Goal: Task Accomplishment & Management: Manage account settings

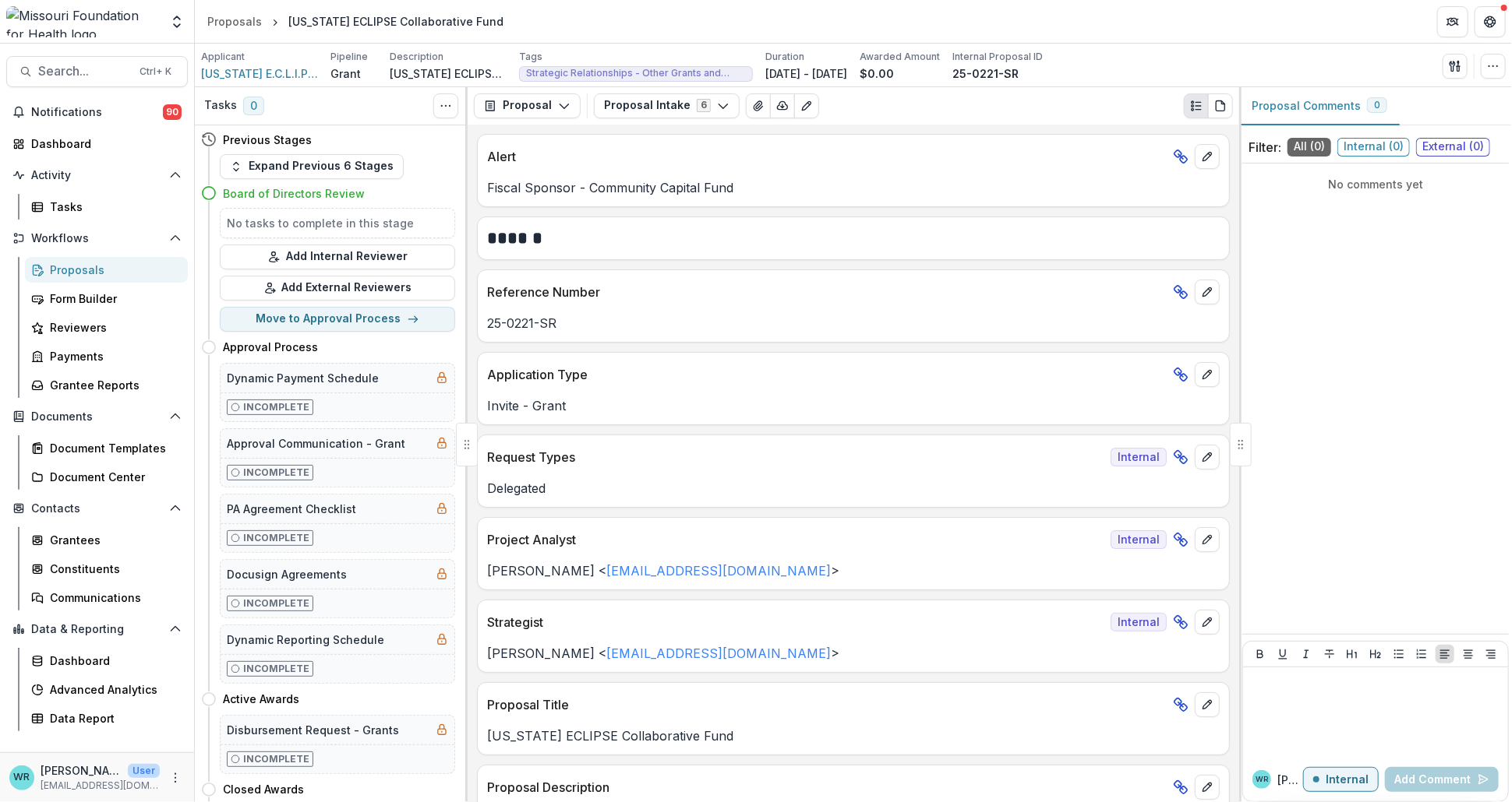
scroll to position [2076, 0]
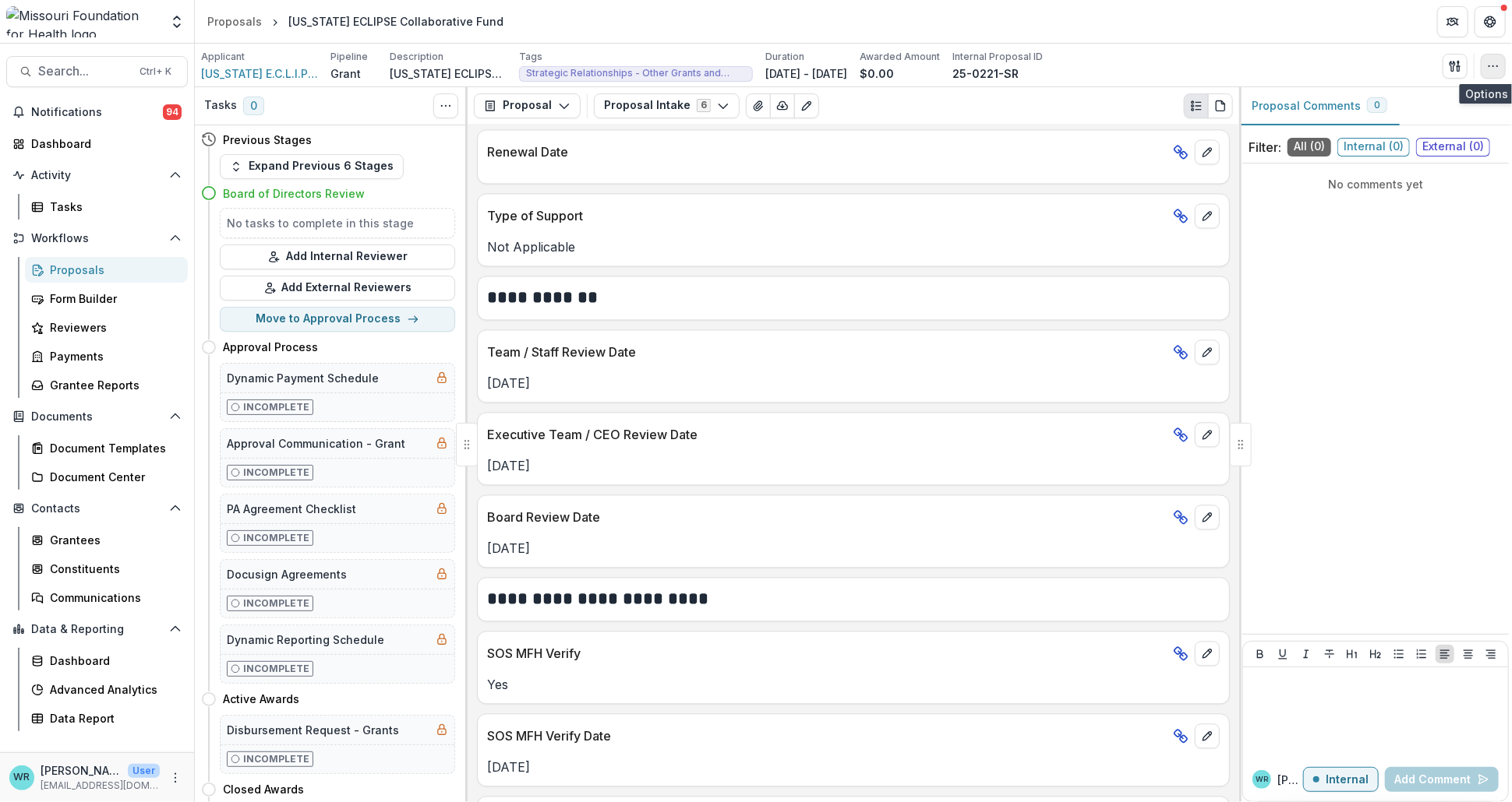
click at [1502, 68] on button "button" at bounding box center [1493, 66] width 25 height 25
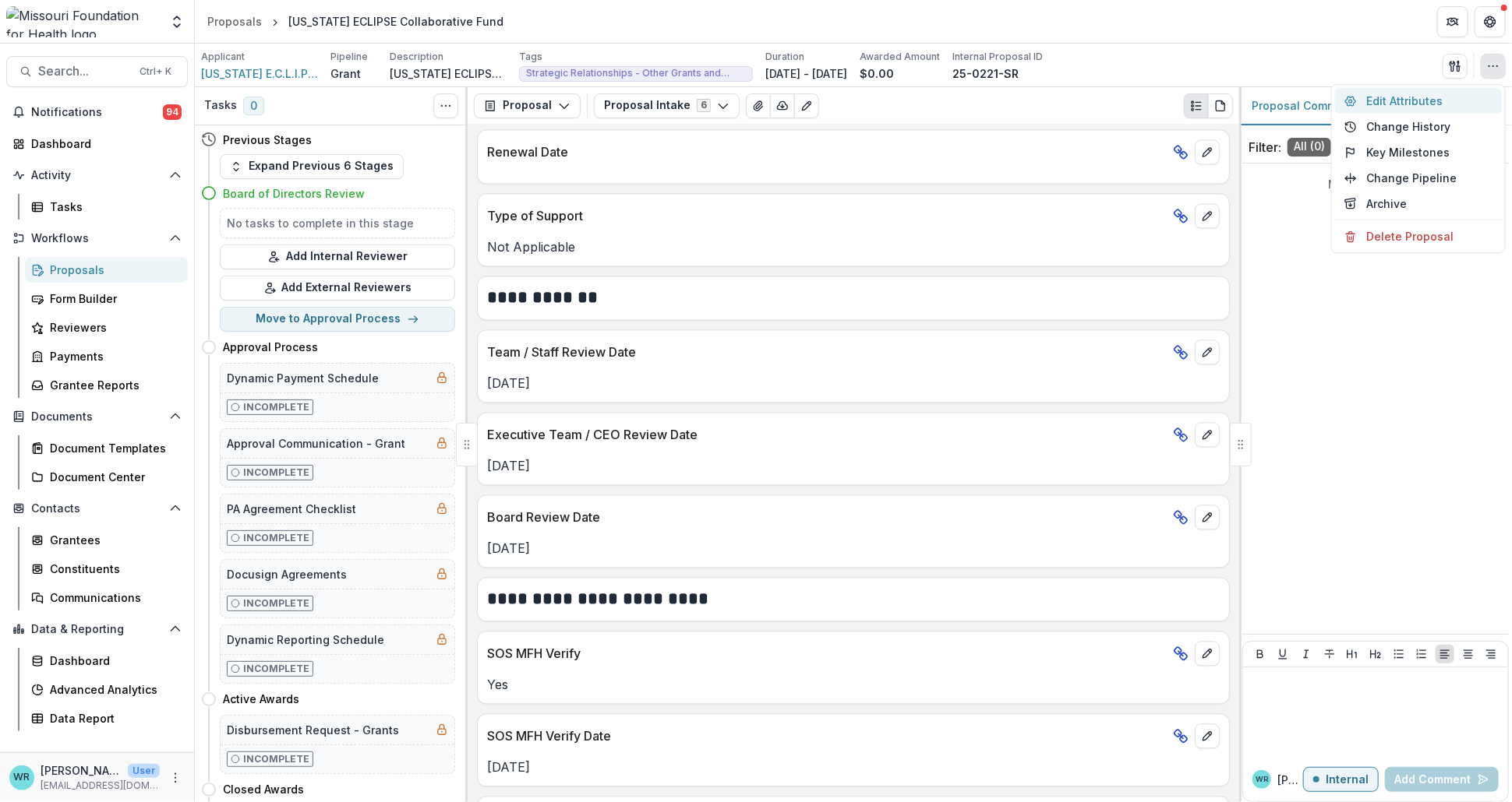
click at [1412, 100] on button "Edit Attributes" at bounding box center [1418, 101] width 167 height 25
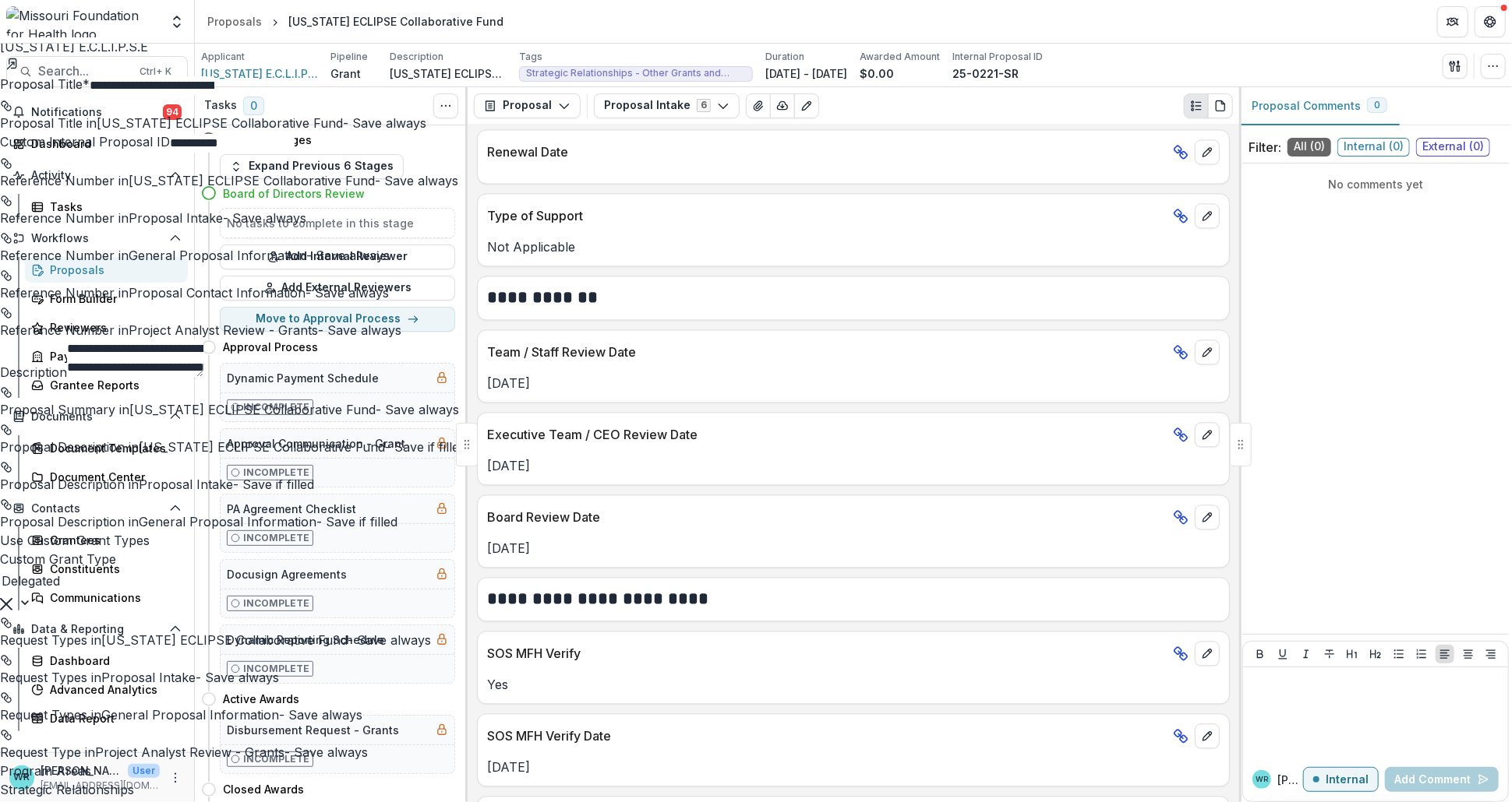
scroll to position [1470, 0]
type input "**********"
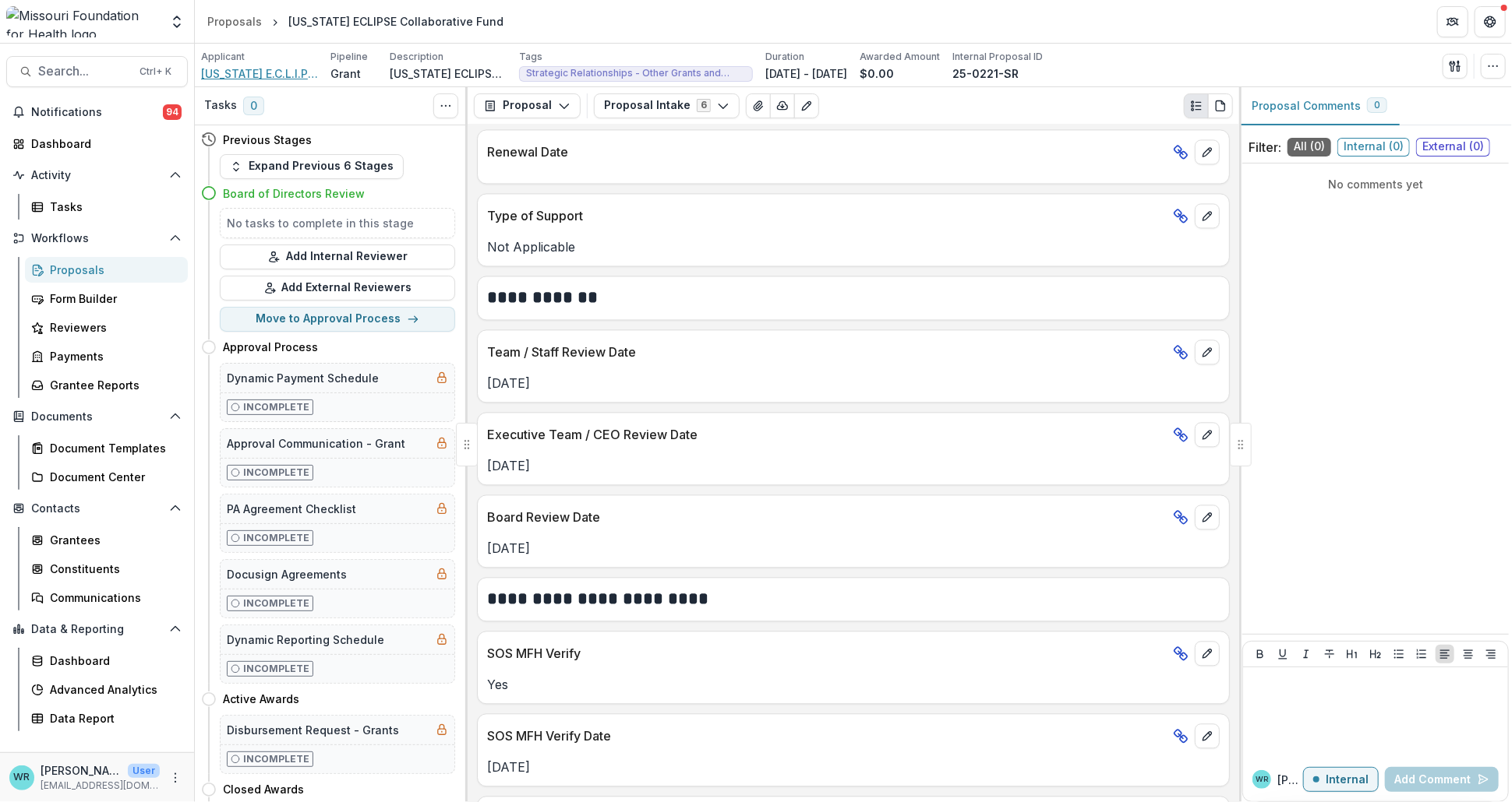
click at [300, 72] on span "[US_STATE] E.C.L.I.P.S.E" at bounding box center [260, 74] width 117 height 16
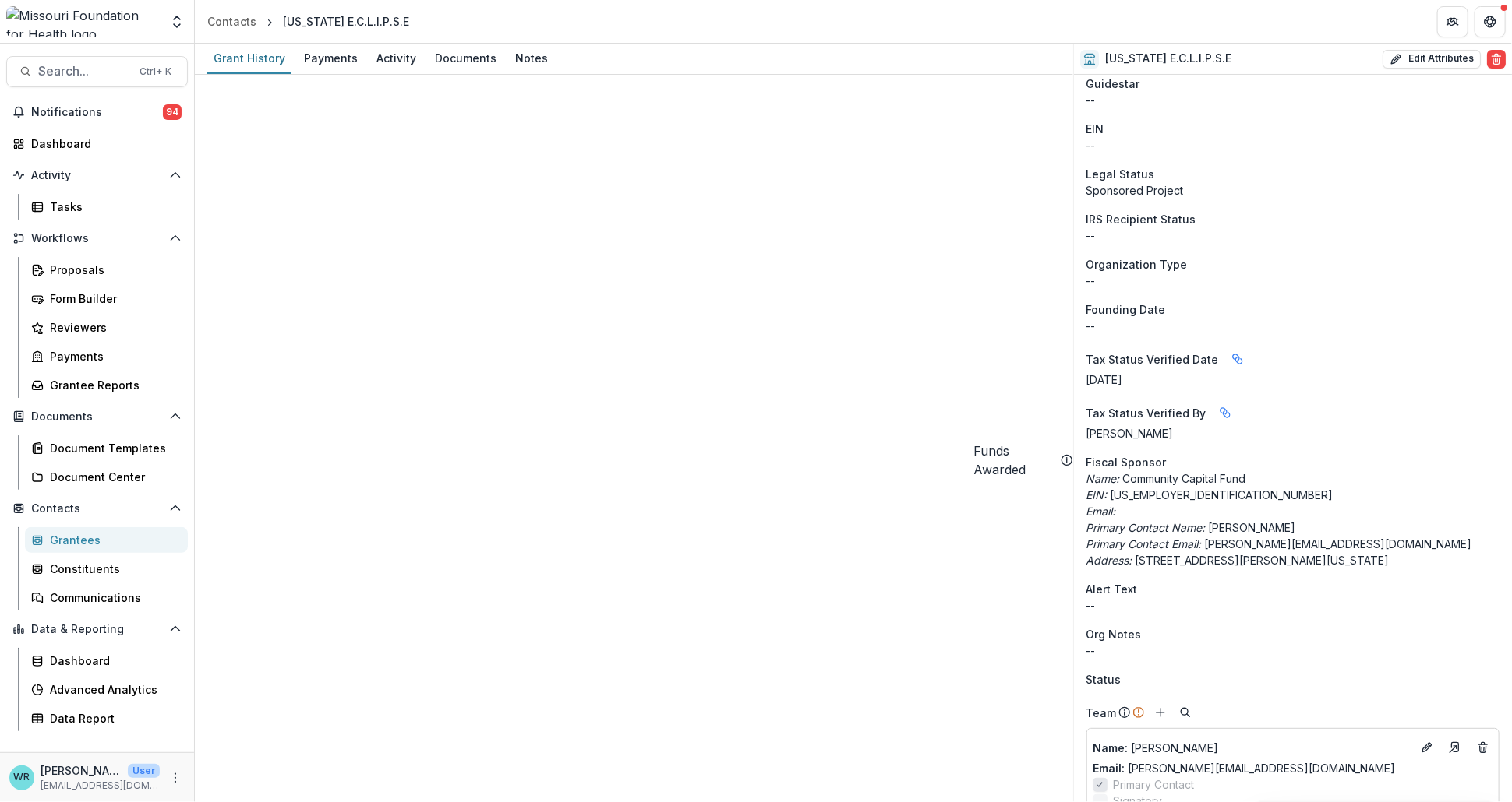
scroll to position [173, 0]
